Goal: Transaction & Acquisition: Purchase product/service

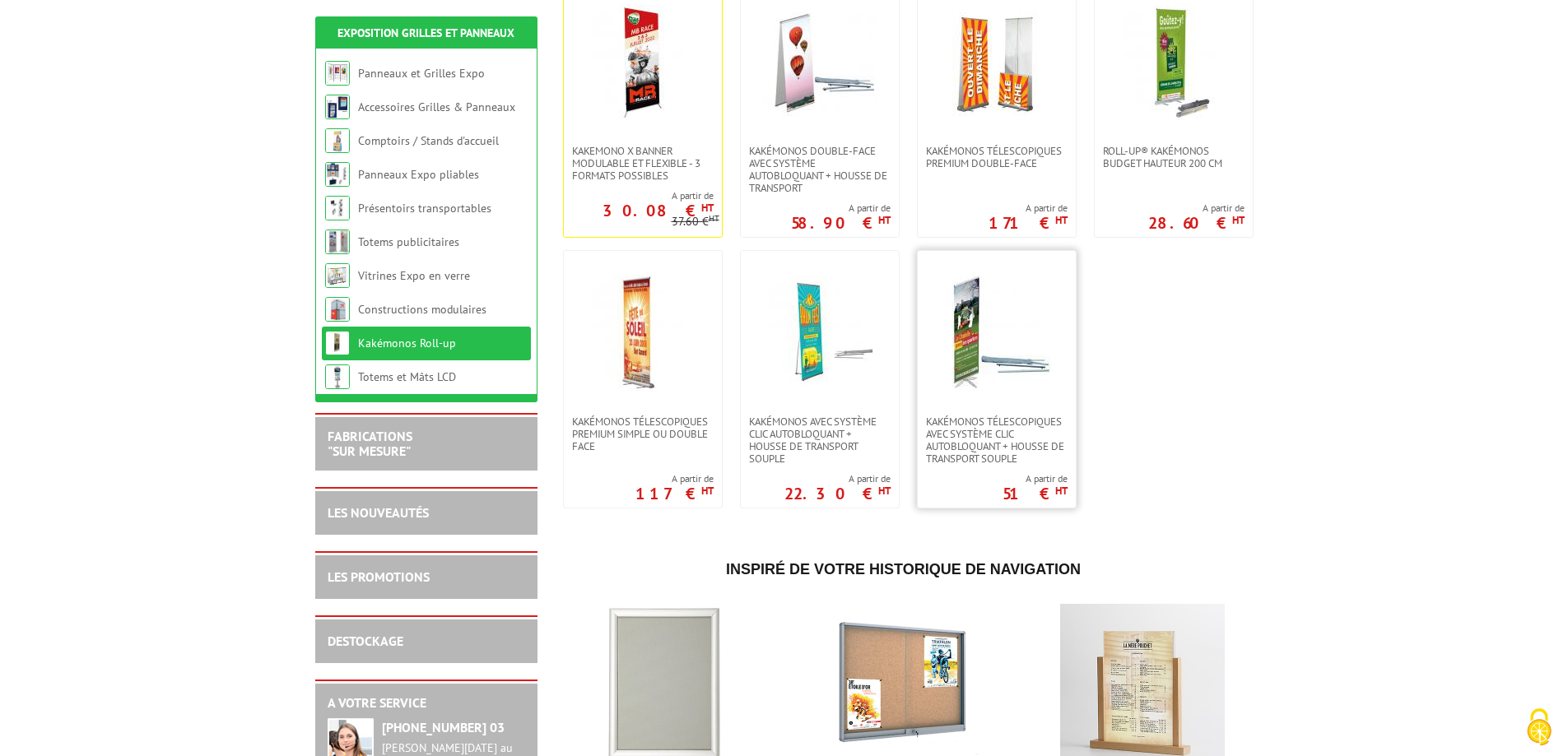
scroll to position [412, 0]
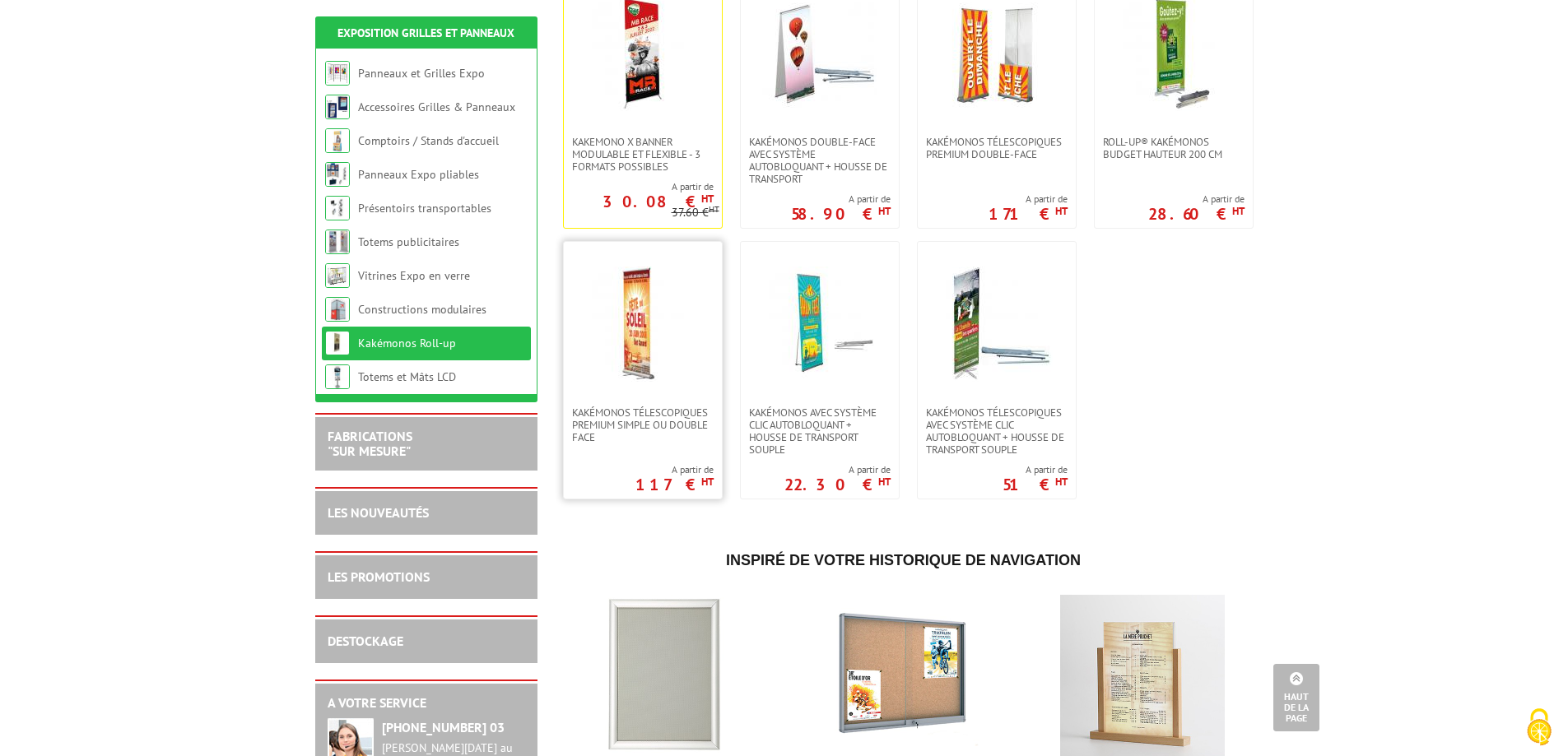
click at [643, 316] on img at bounding box center [642, 324] width 115 height 115
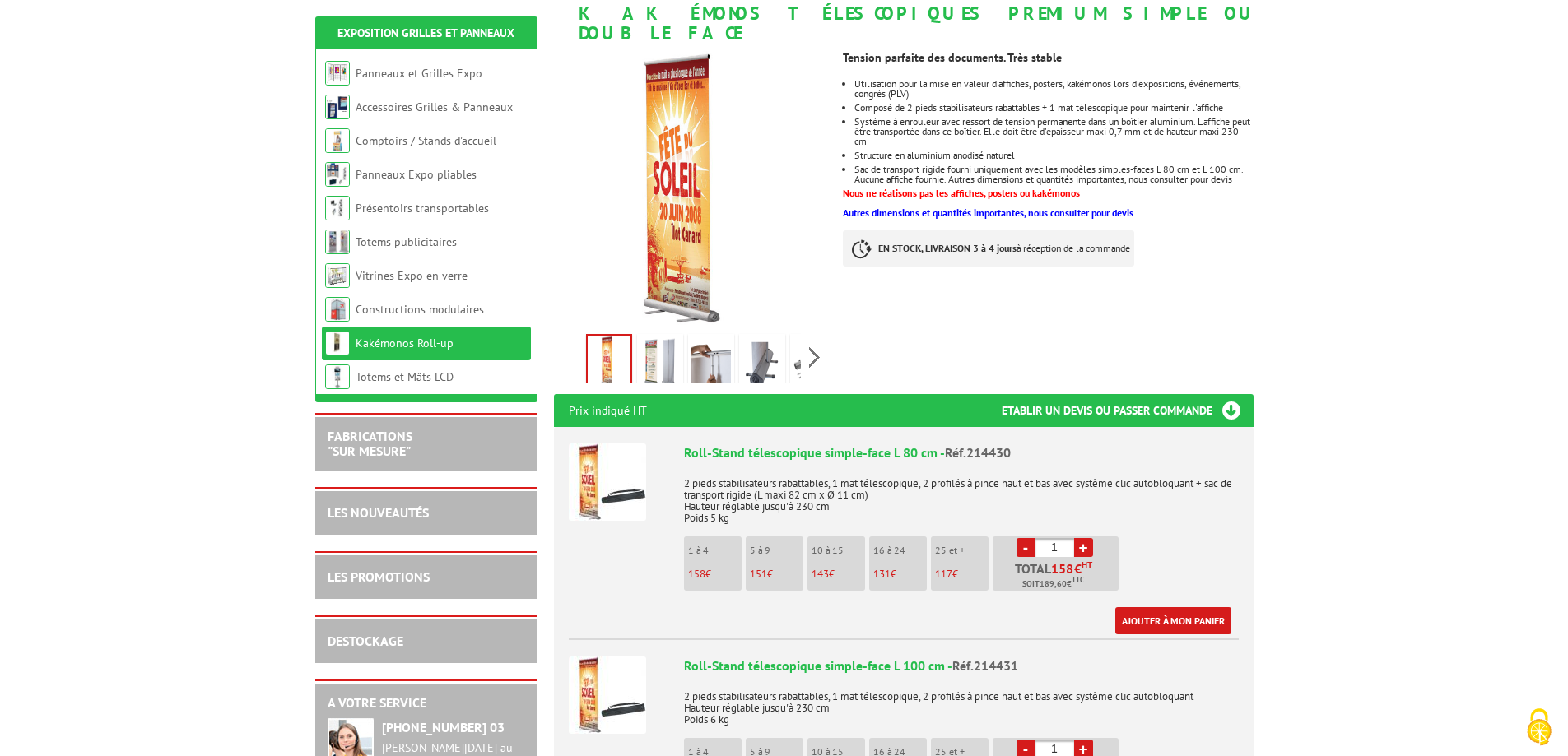
scroll to position [247, 0]
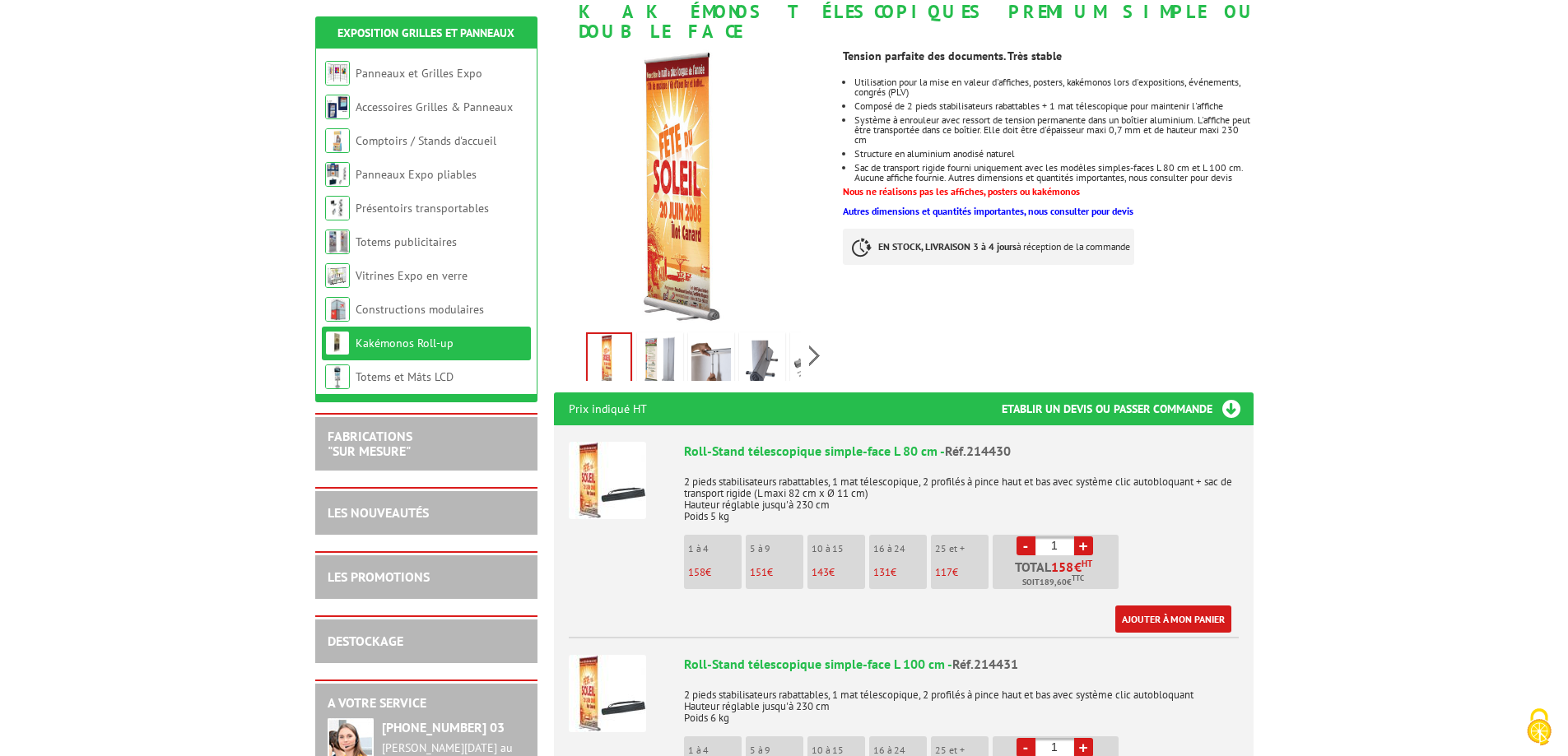
click at [658, 336] on img at bounding box center [660, 361] width 39 height 51
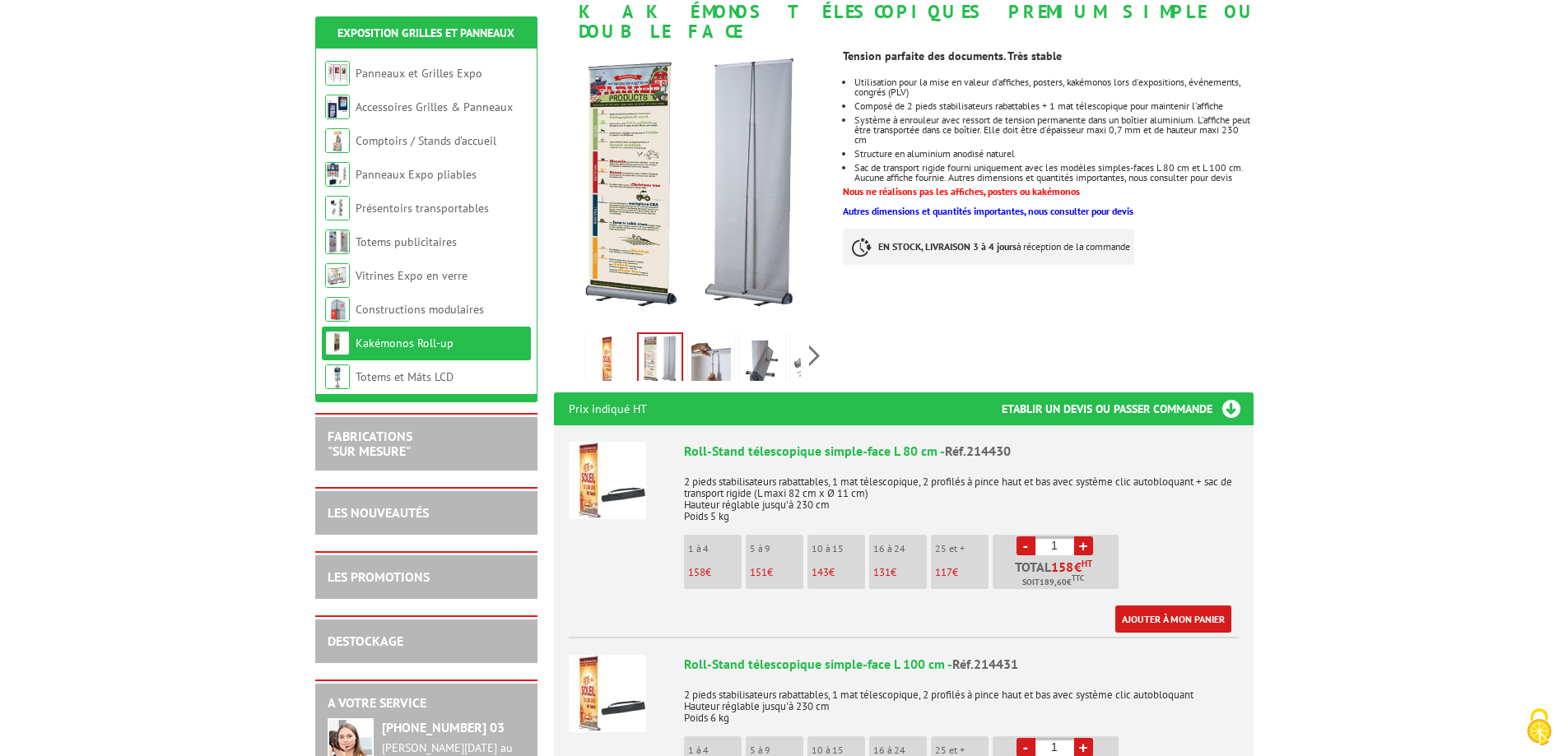
click at [697, 342] on img at bounding box center [711, 361] width 39 height 51
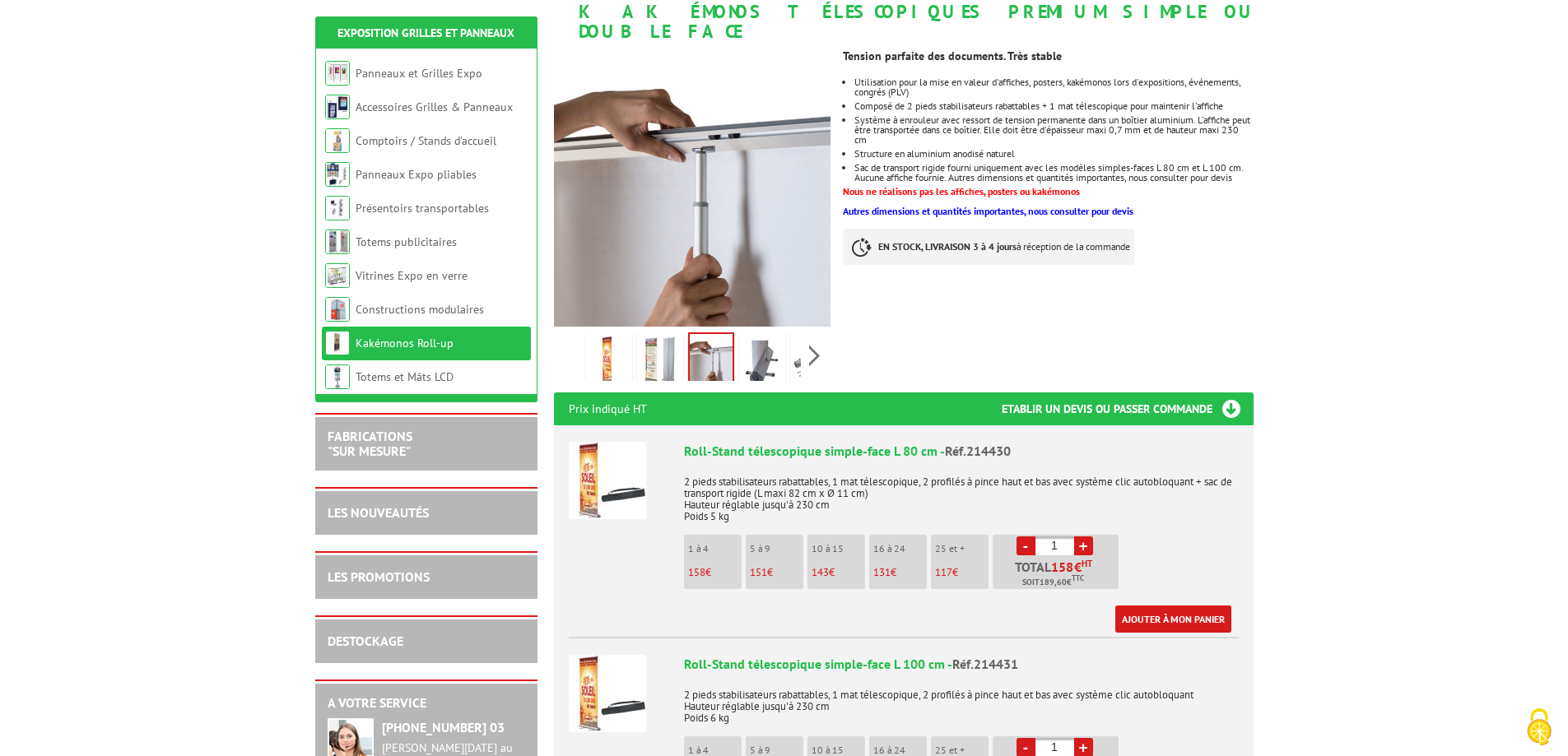
click at [767, 336] on img at bounding box center [762, 361] width 39 height 51
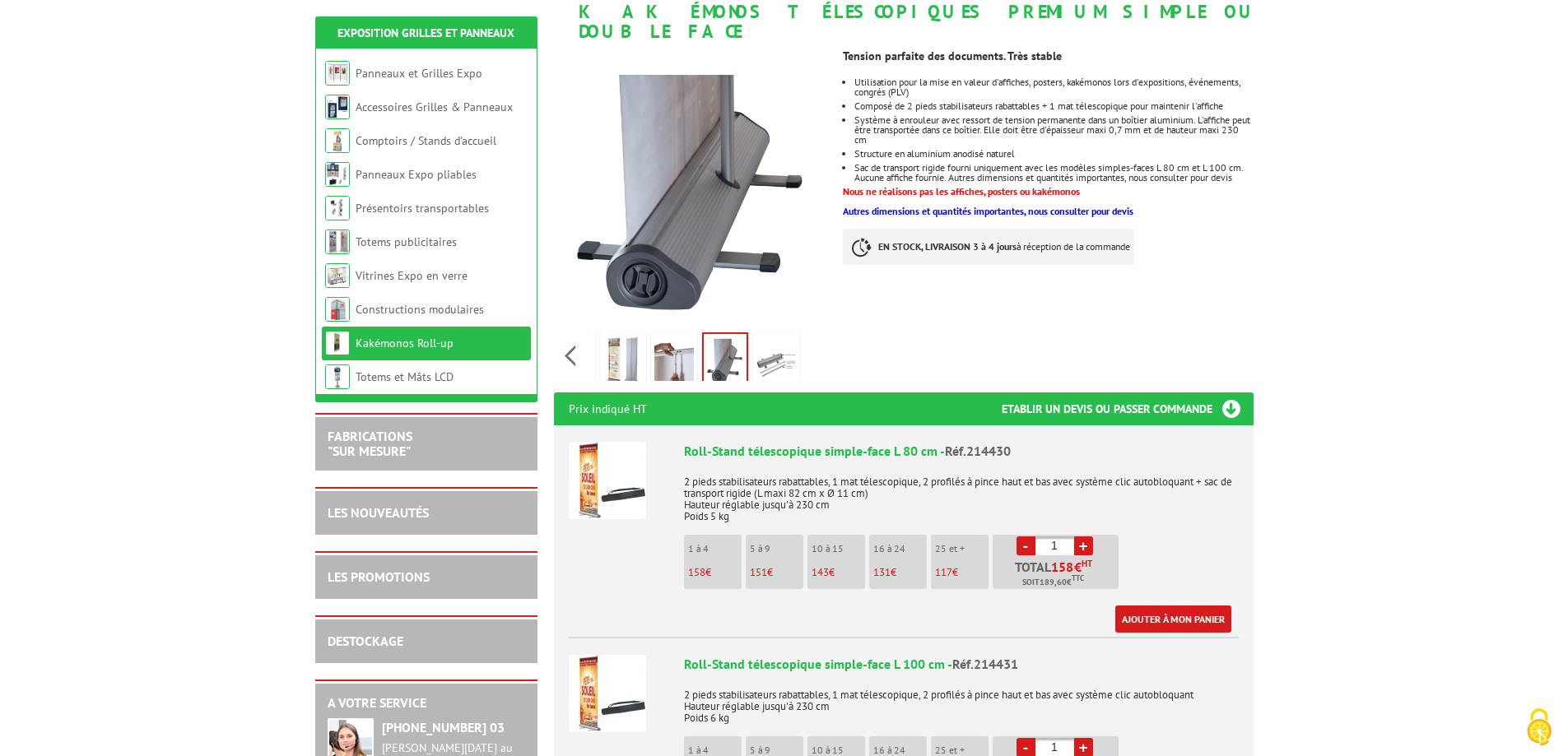
click at [814, 337] on div "Previous Next" at bounding box center [693, 356] width 277 height 58
click at [765, 342] on img at bounding box center [776, 361] width 39 height 51
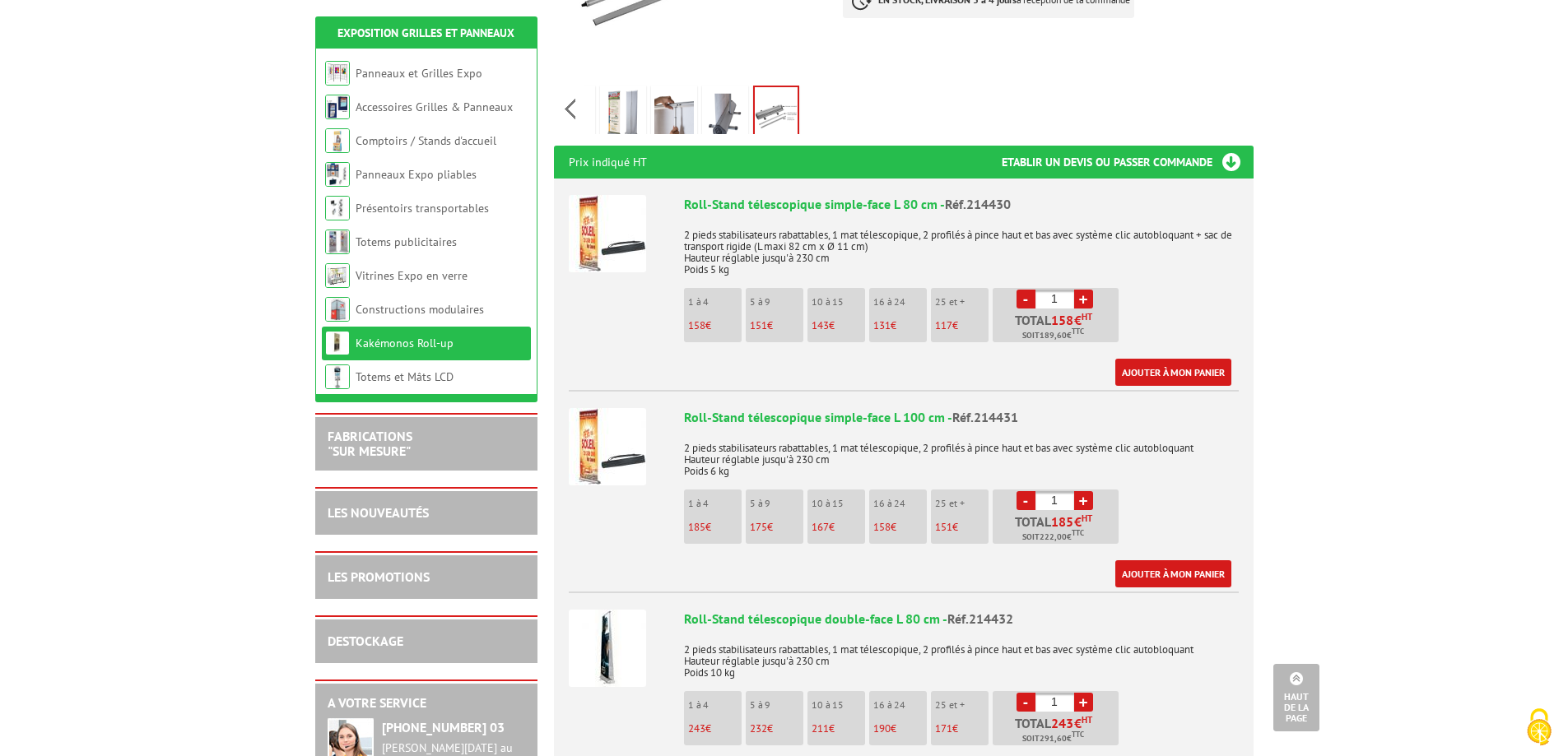
scroll to position [575, 0]
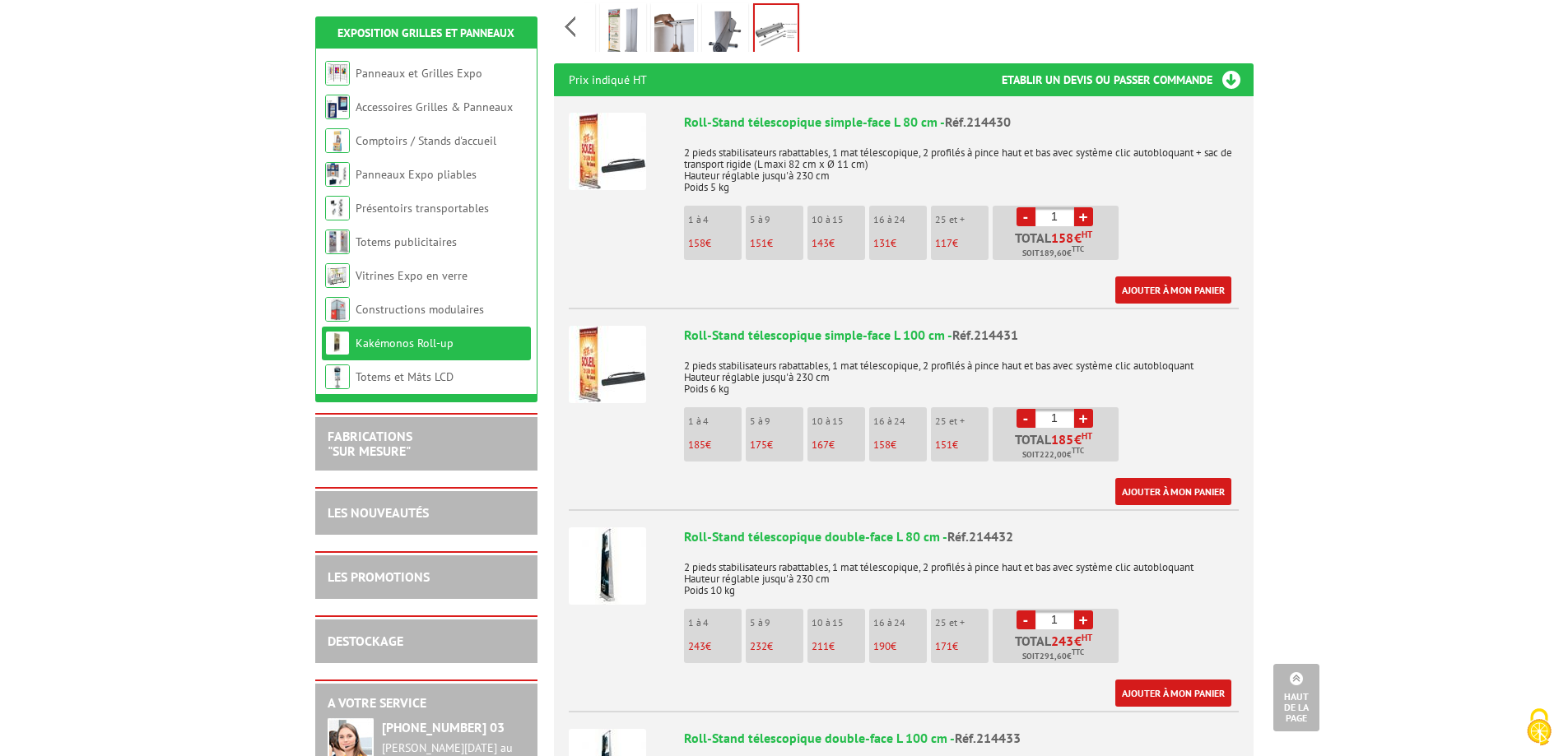
click at [1176, 64] on h3 "Etablir un devis ou passer commande" at bounding box center [1127, 80] width 252 height 33
click at [1083, 409] on link "+" at bounding box center [1083, 418] width 19 height 19
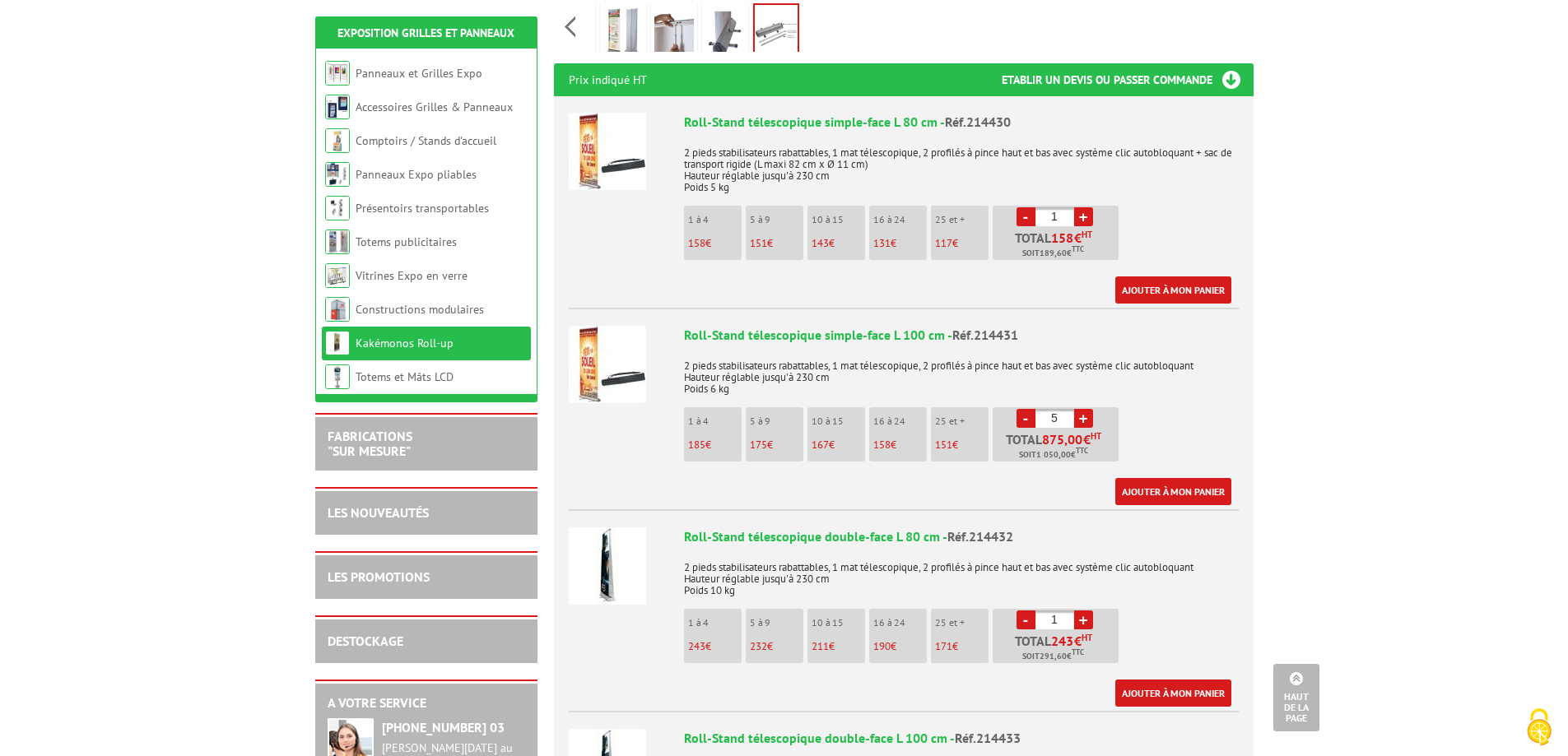
click at [1083, 409] on link "+" at bounding box center [1083, 418] width 19 height 19
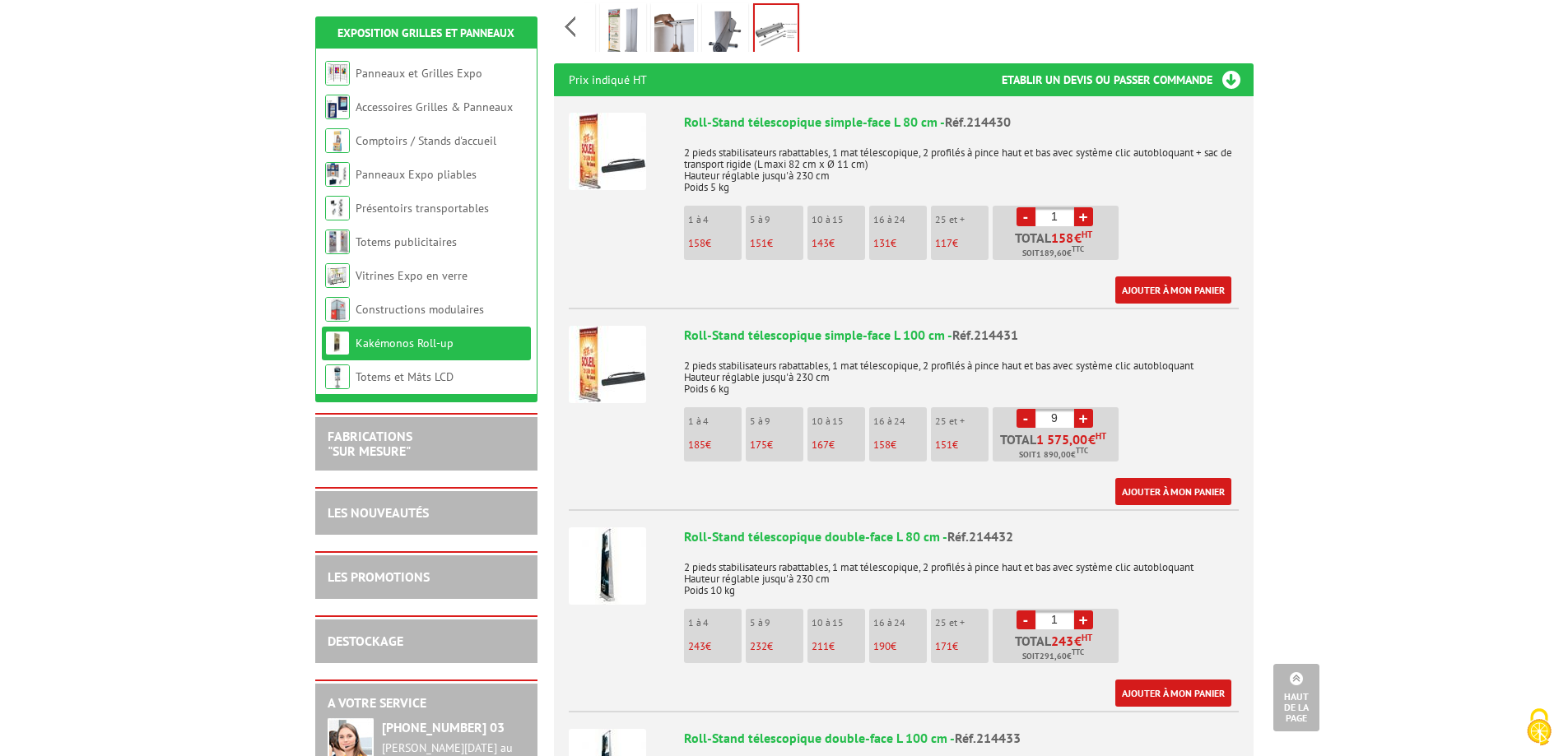
type input "10"
